Goal: Use online tool/utility: Utilize a website feature to perform a specific function

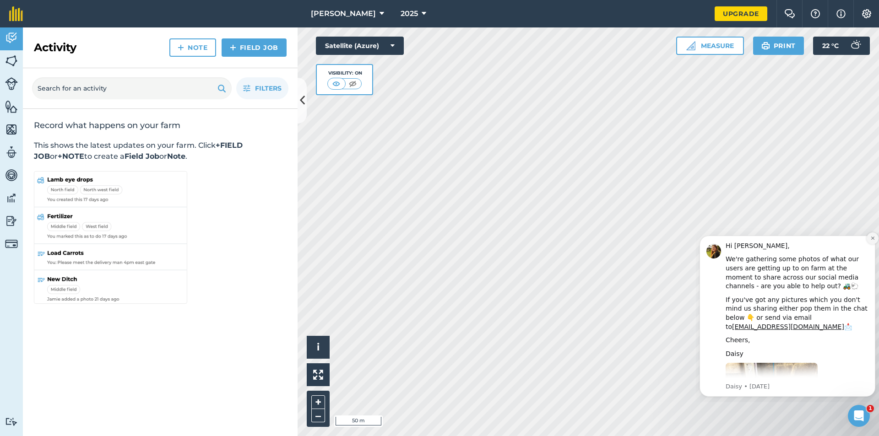
click at [873, 238] on icon "Dismiss notification" at bounding box center [872, 238] width 3 height 3
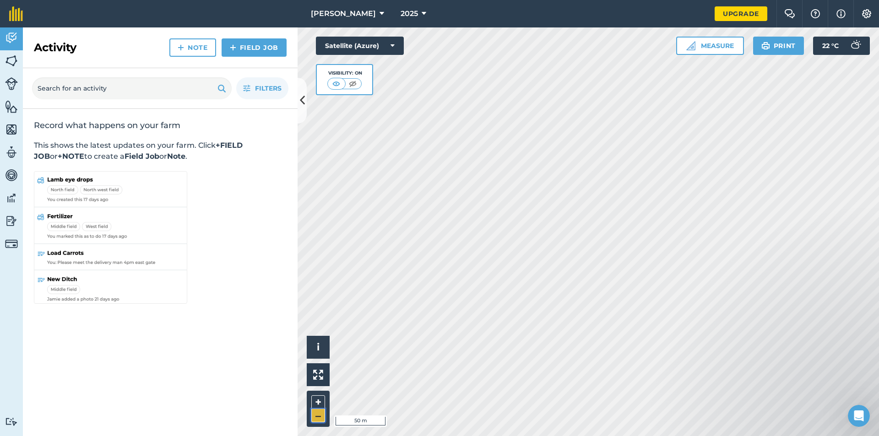
click at [318, 415] on button "–" at bounding box center [318, 415] width 14 height 13
click at [315, 373] on img at bounding box center [318, 375] width 10 height 10
click at [526, 436] on html "[PERSON_NAME] 2025 Upgrade Farm Chat Help Info Settings Map printing is not ava…" at bounding box center [439, 218] width 879 height 436
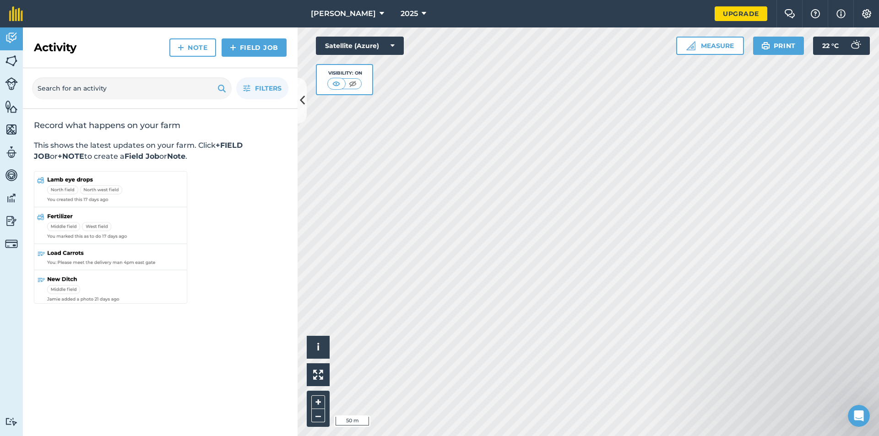
click at [537, 436] on html "[PERSON_NAME] 2025 Upgrade Farm Chat Help Info Settings Map printing is not ava…" at bounding box center [439, 218] width 879 height 436
click at [317, 346] on span "i" at bounding box center [318, 346] width 3 height 11
click at [317, 346] on span "›" at bounding box center [318, 347] width 3 height 11
click at [392, 44] on icon at bounding box center [392, 45] width 4 height 9
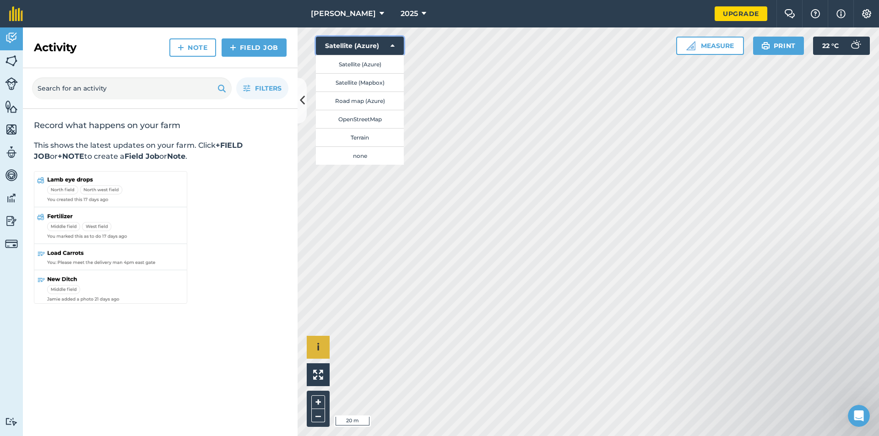
click at [392, 44] on icon at bounding box center [392, 45] width 4 height 9
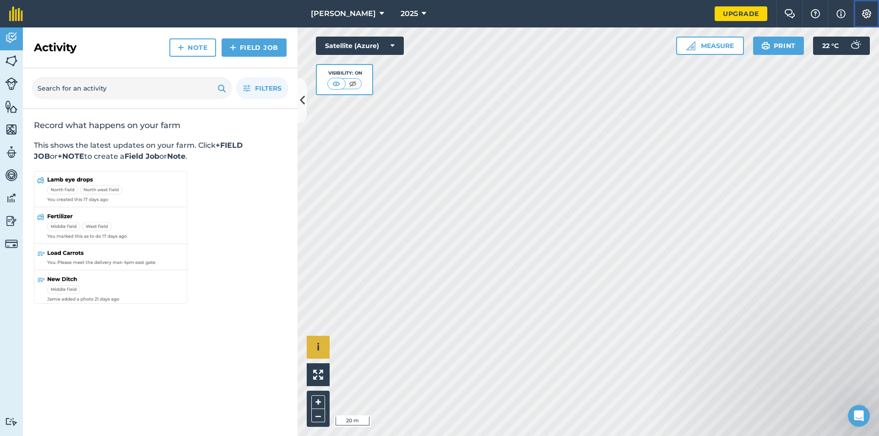
click at [864, 11] on img at bounding box center [866, 13] width 11 height 9
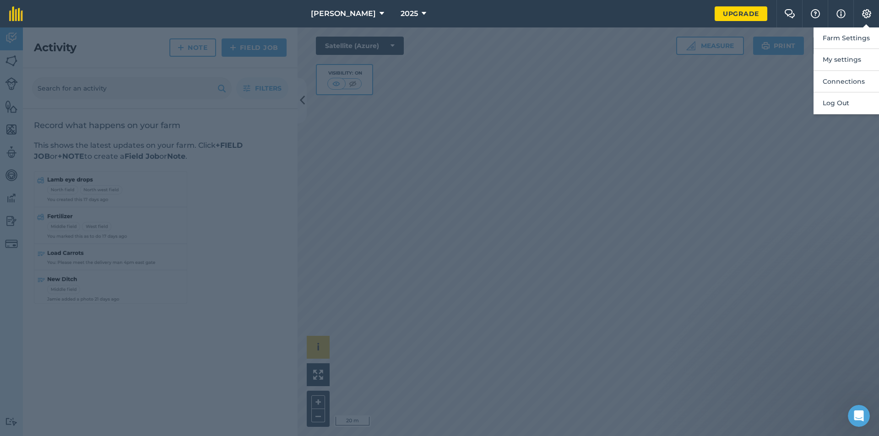
click at [837, 151] on div at bounding box center [439, 231] width 879 height 409
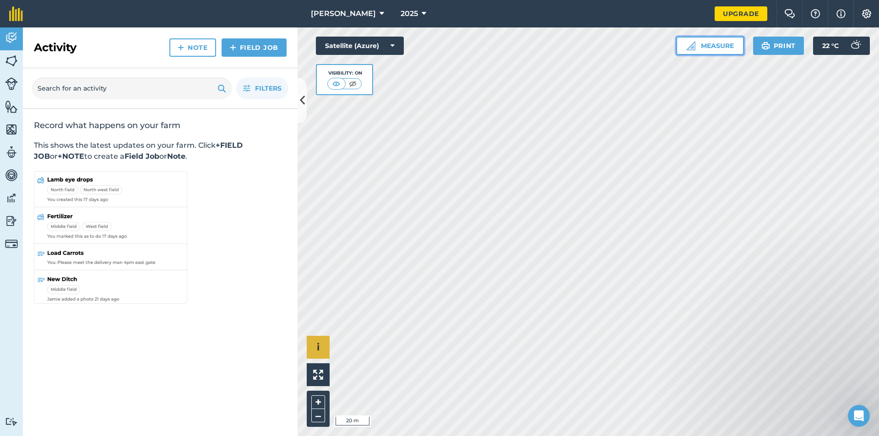
click at [714, 44] on button "Measure" at bounding box center [710, 46] width 68 height 18
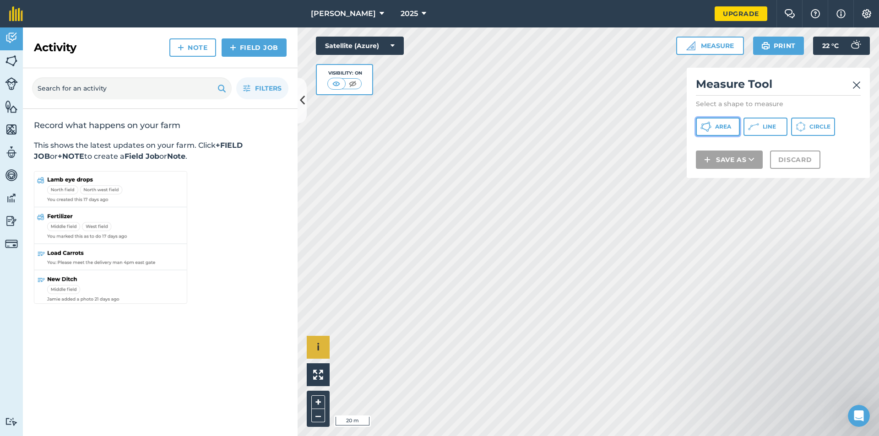
click at [725, 124] on span "Area" at bounding box center [723, 126] width 16 height 7
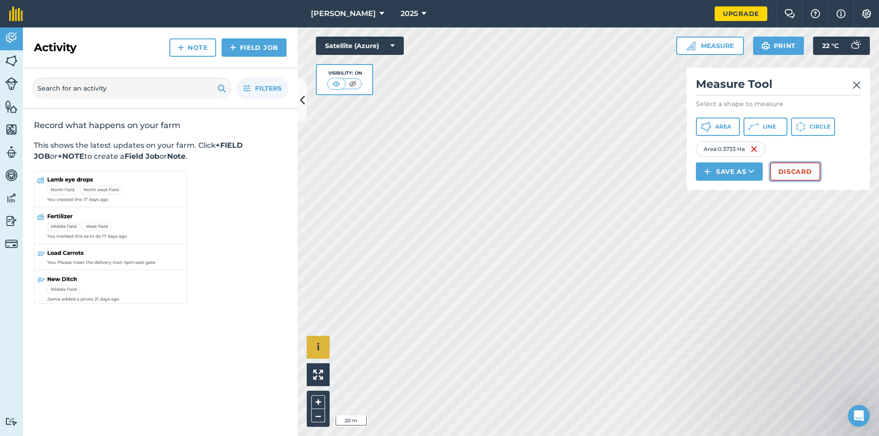
click at [799, 171] on button "Discard" at bounding box center [795, 171] width 50 height 18
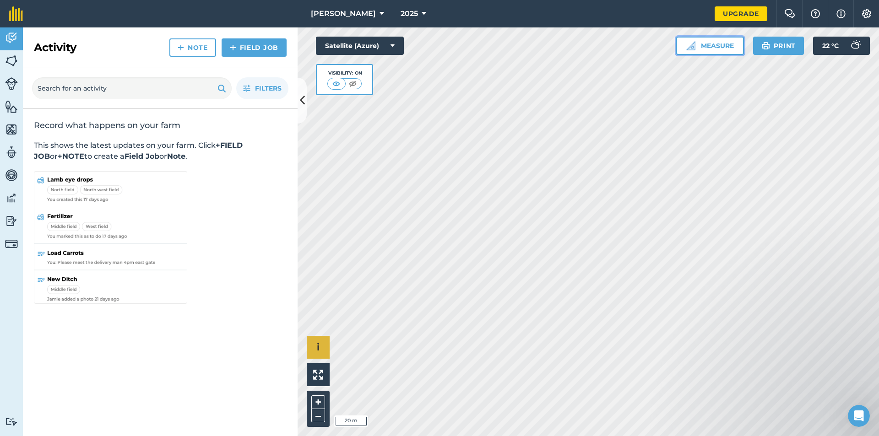
click at [716, 47] on button "Measure" at bounding box center [710, 46] width 68 height 18
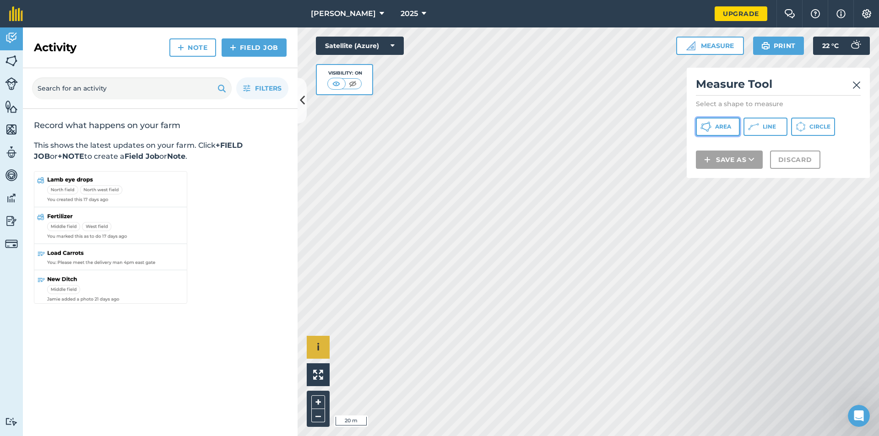
click at [717, 124] on span "Area" at bounding box center [723, 126] width 16 height 7
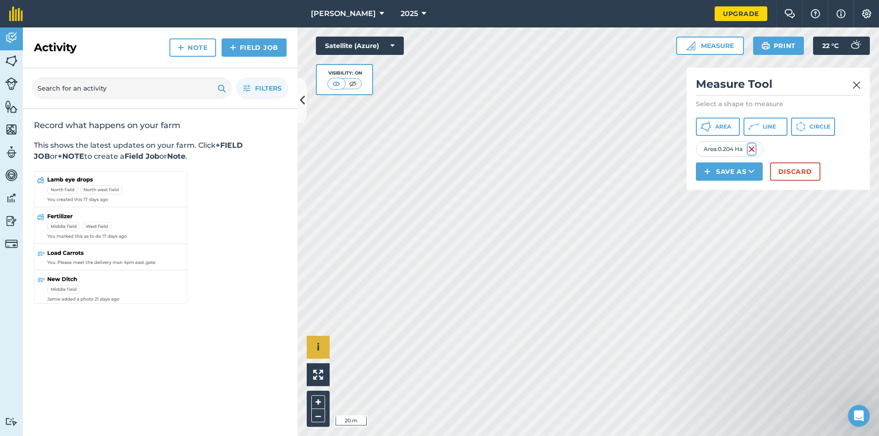
click at [754, 147] on img at bounding box center [751, 149] width 7 height 11
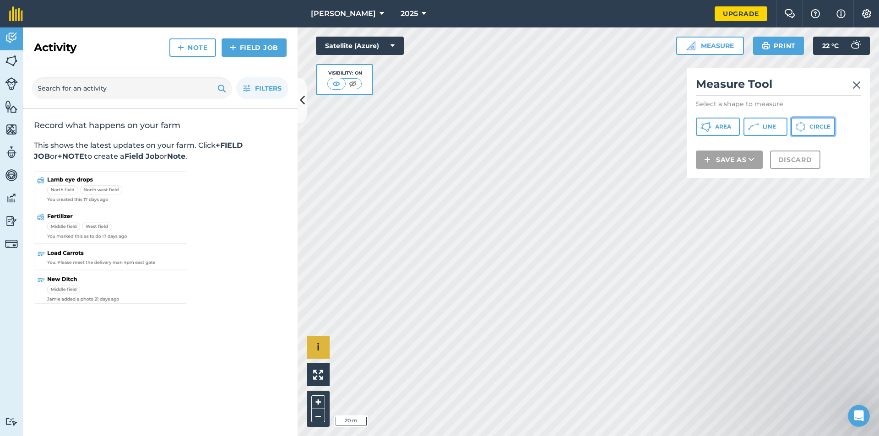
click at [812, 127] on span "Circle" at bounding box center [819, 126] width 21 height 7
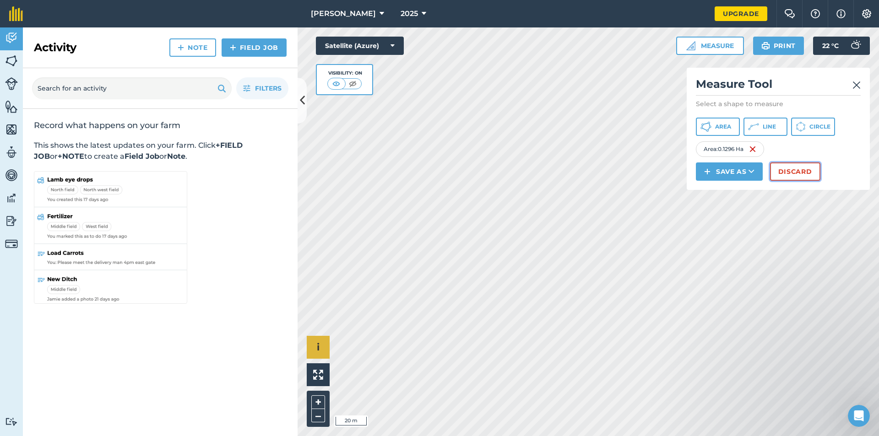
click at [795, 168] on button "Discard" at bounding box center [795, 171] width 50 height 18
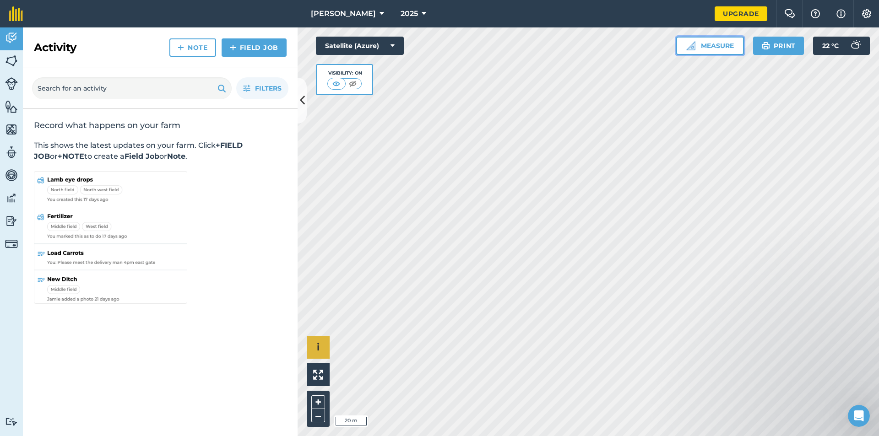
click at [707, 45] on button "Measure" at bounding box center [710, 46] width 68 height 18
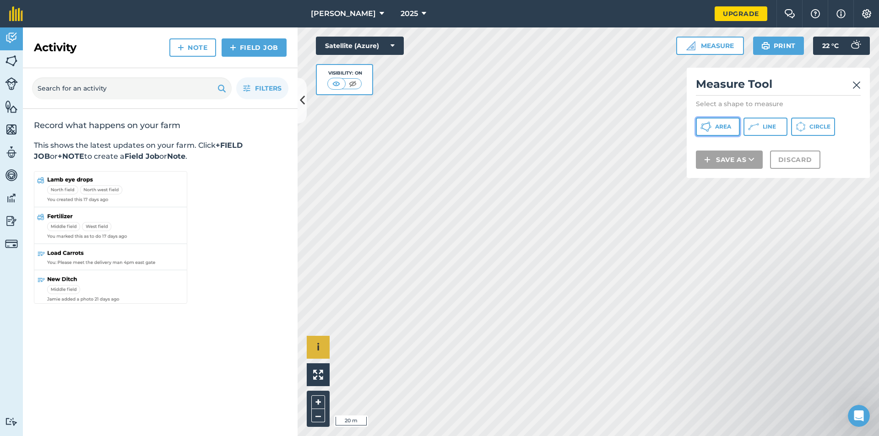
click at [721, 126] on span "Area" at bounding box center [723, 126] width 16 height 7
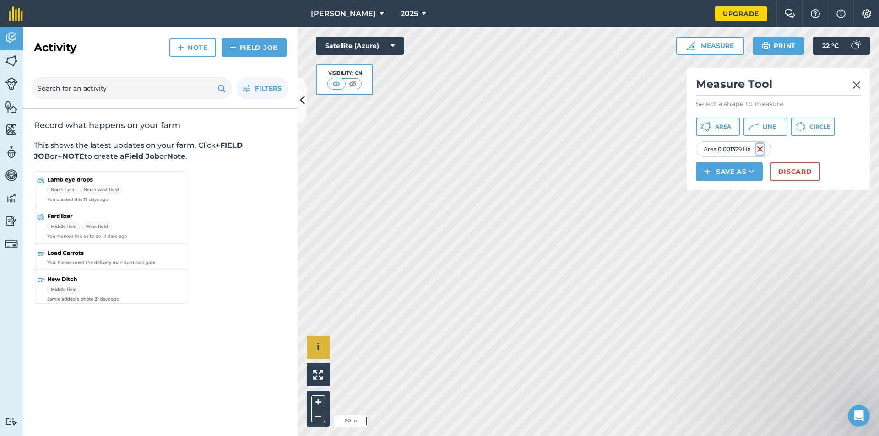
click at [759, 147] on img at bounding box center [759, 149] width 7 height 11
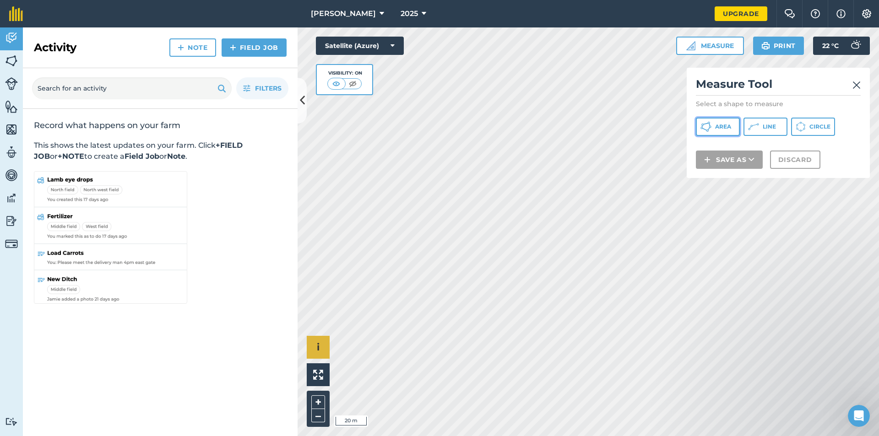
click at [718, 128] on span "Area" at bounding box center [723, 126] width 16 height 7
